Goal: Information Seeking & Learning: Check status

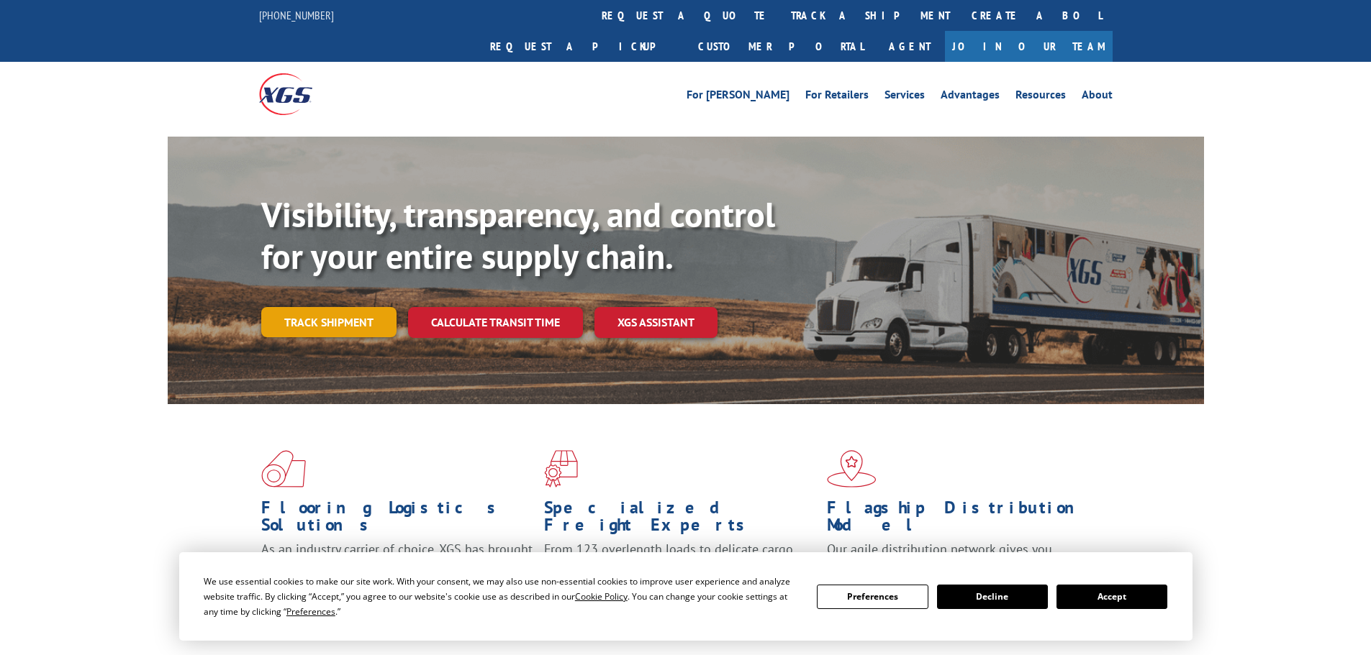
click at [319, 307] on link "Track shipment" at bounding box center [328, 322] width 135 height 30
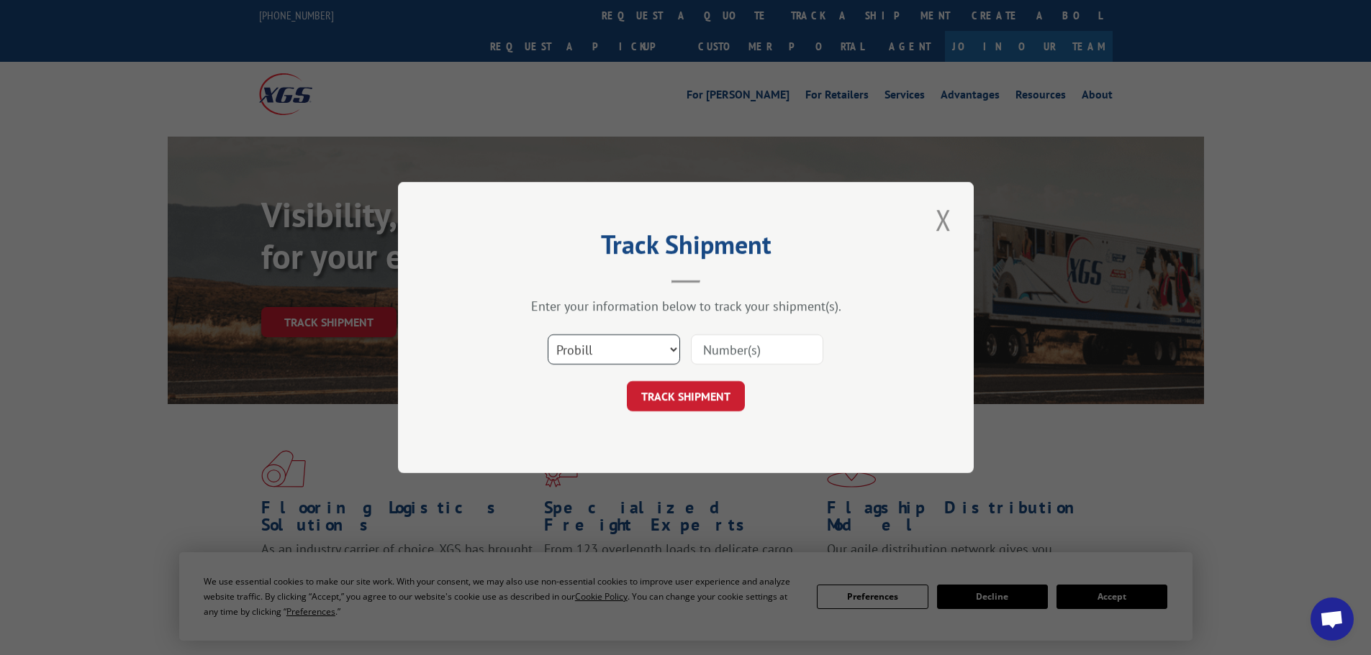
click at [597, 359] on select "Select category... Probill BOL PO" at bounding box center [613, 350] width 132 height 30
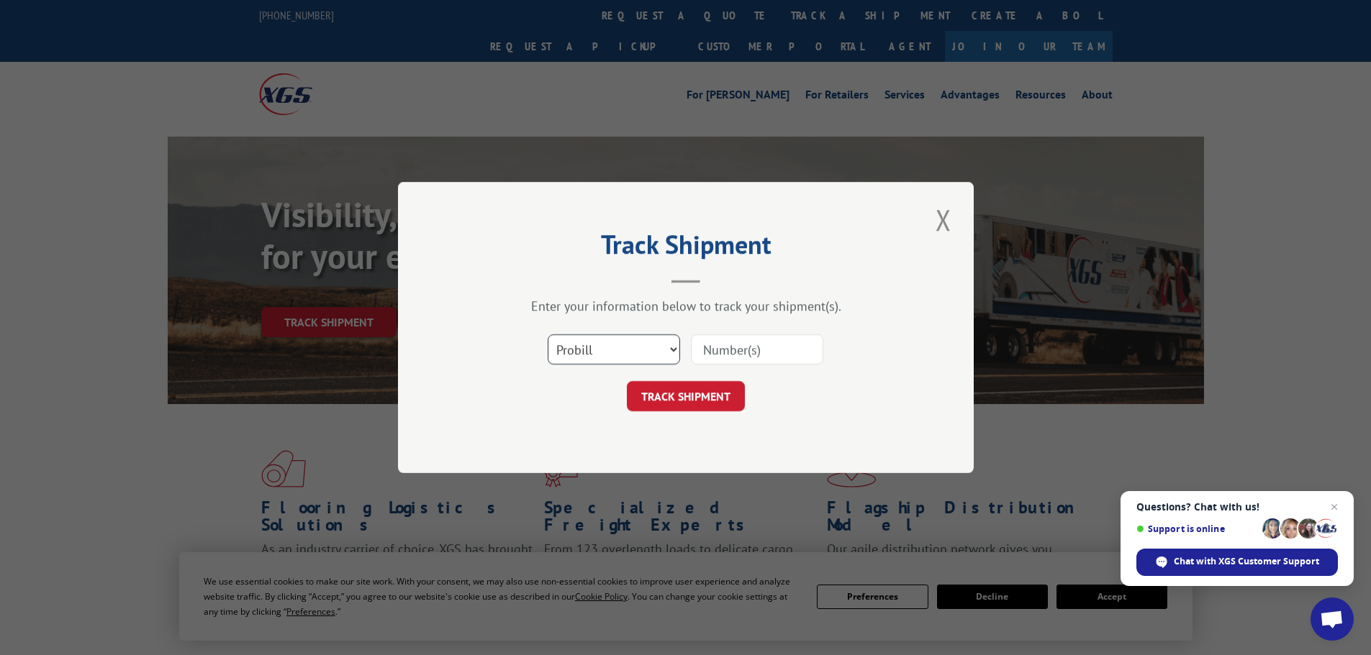
select select "po"
click at [547, 335] on select "Select category... Probill BOL PO" at bounding box center [613, 350] width 132 height 30
click at [741, 350] on input at bounding box center [757, 350] width 132 height 30
paste input "47522368"
type input "47522368"
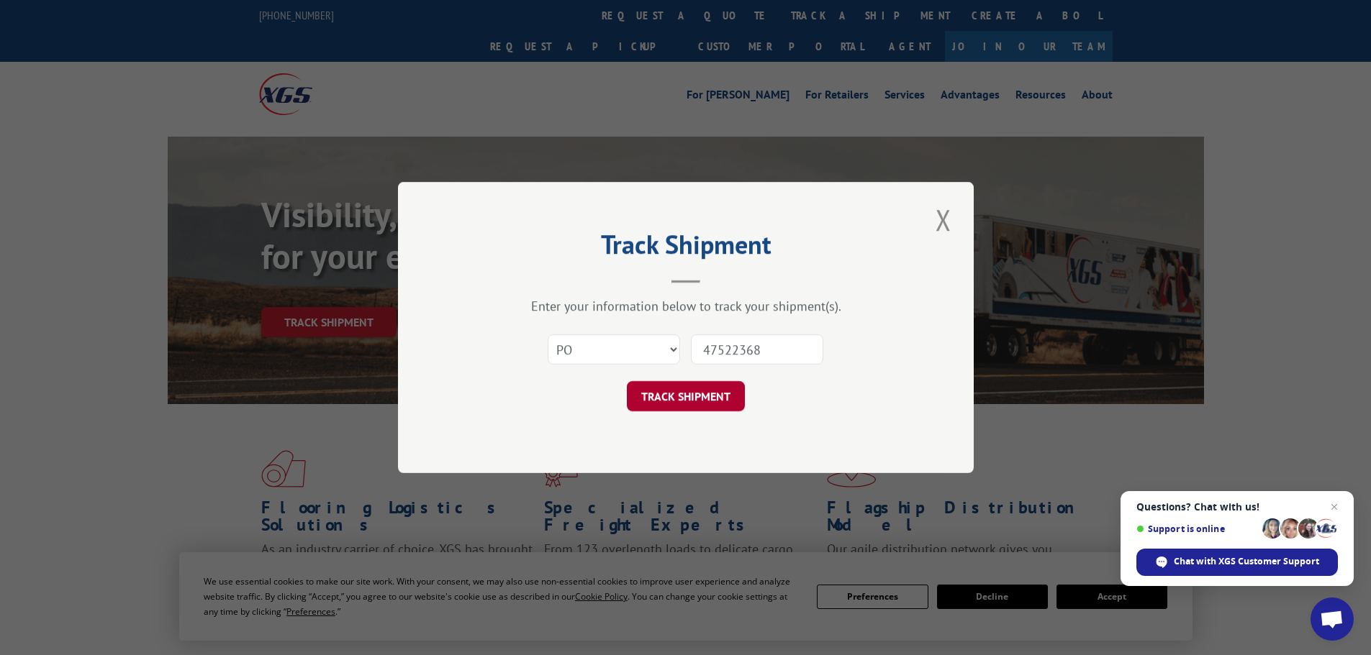
click at [676, 402] on button "TRACK SHIPMENT" at bounding box center [686, 396] width 118 height 30
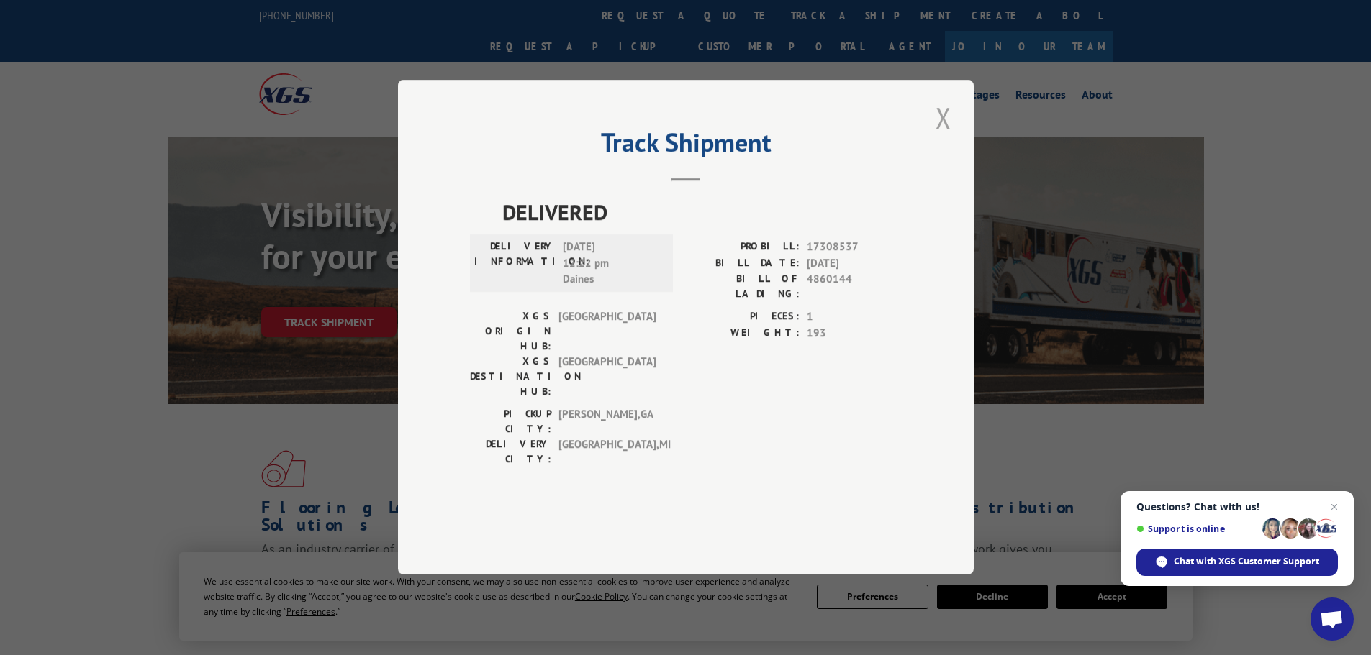
click at [942, 137] on button "Close modal" at bounding box center [943, 118] width 24 height 40
